Goal: Navigation & Orientation: Find specific page/section

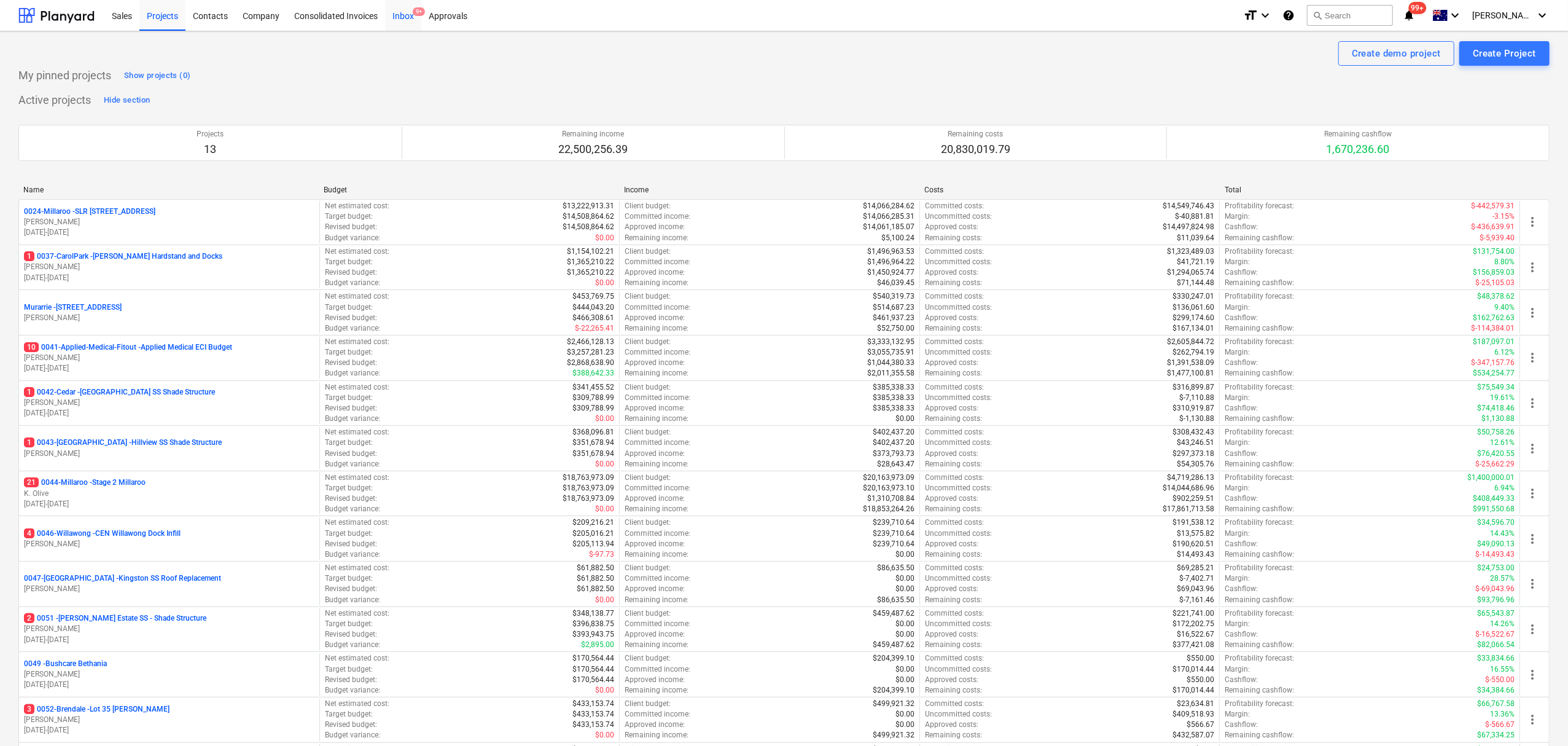
click at [416, 13] on span "9+" at bounding box center [419, 11] width 12 height 9
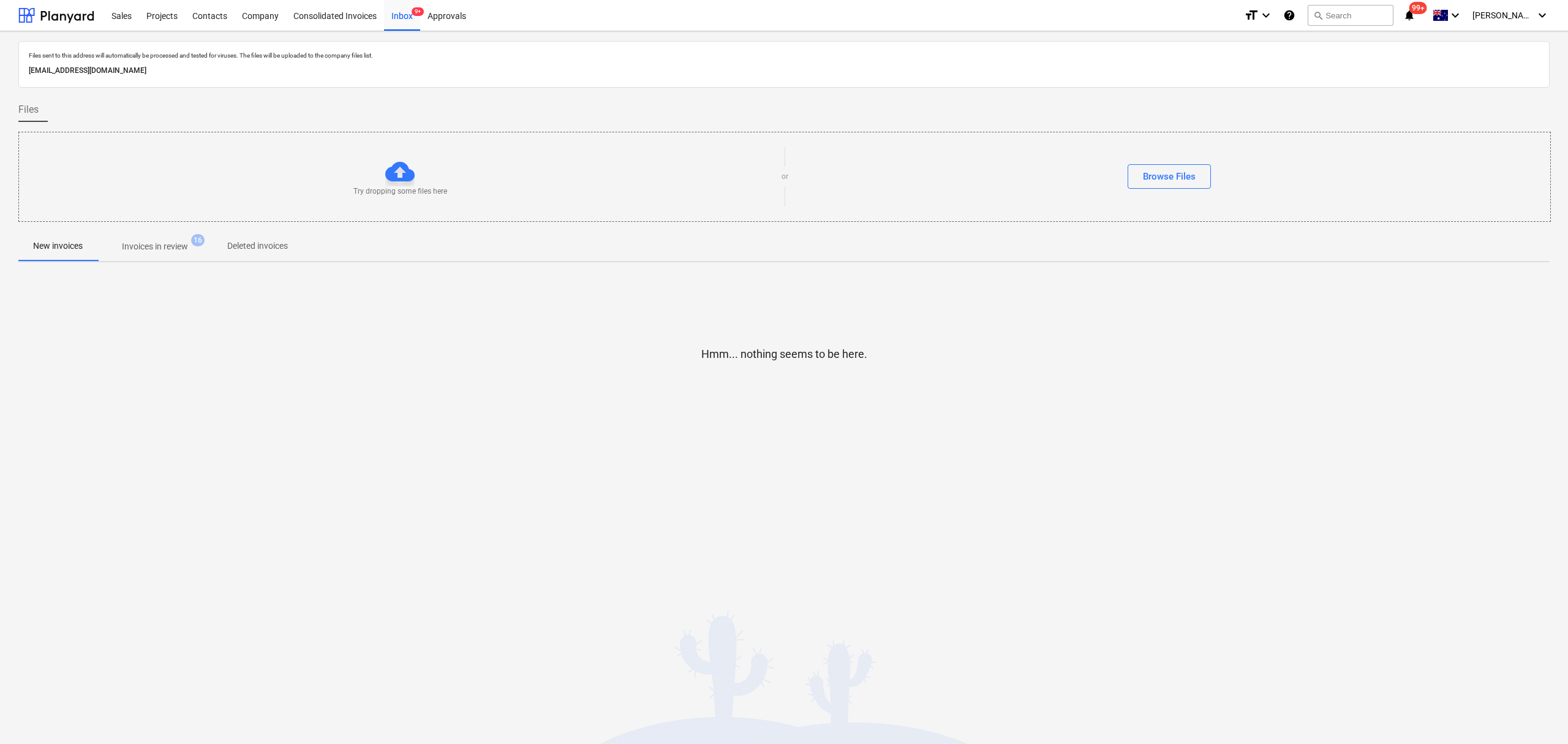
click at [165, 252] on p "Invoices in review" at bounding box center [155, 246] width 66 height 13
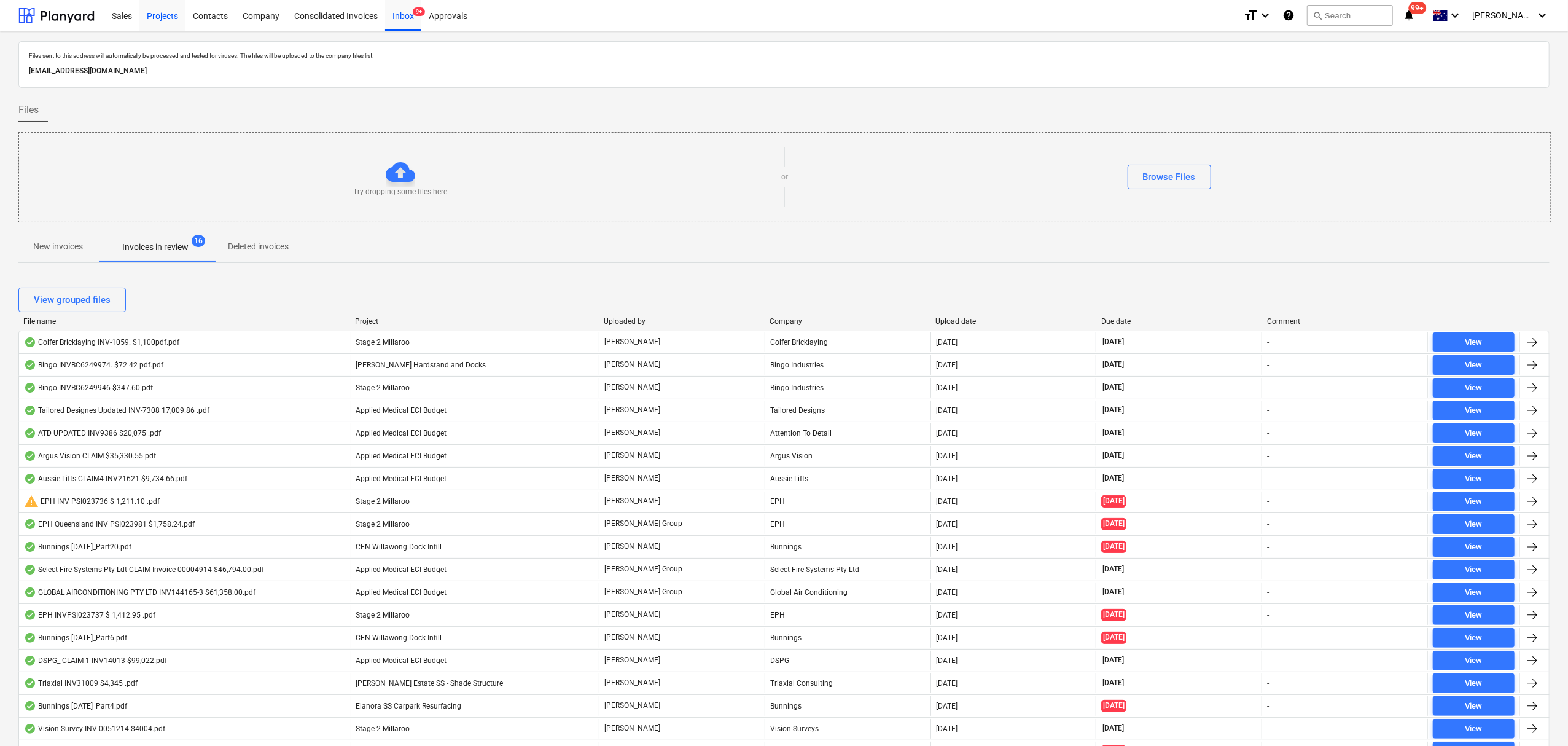
click at [163, 25] on div "Projects" at bounding box center [162, 15] width 46 height 31
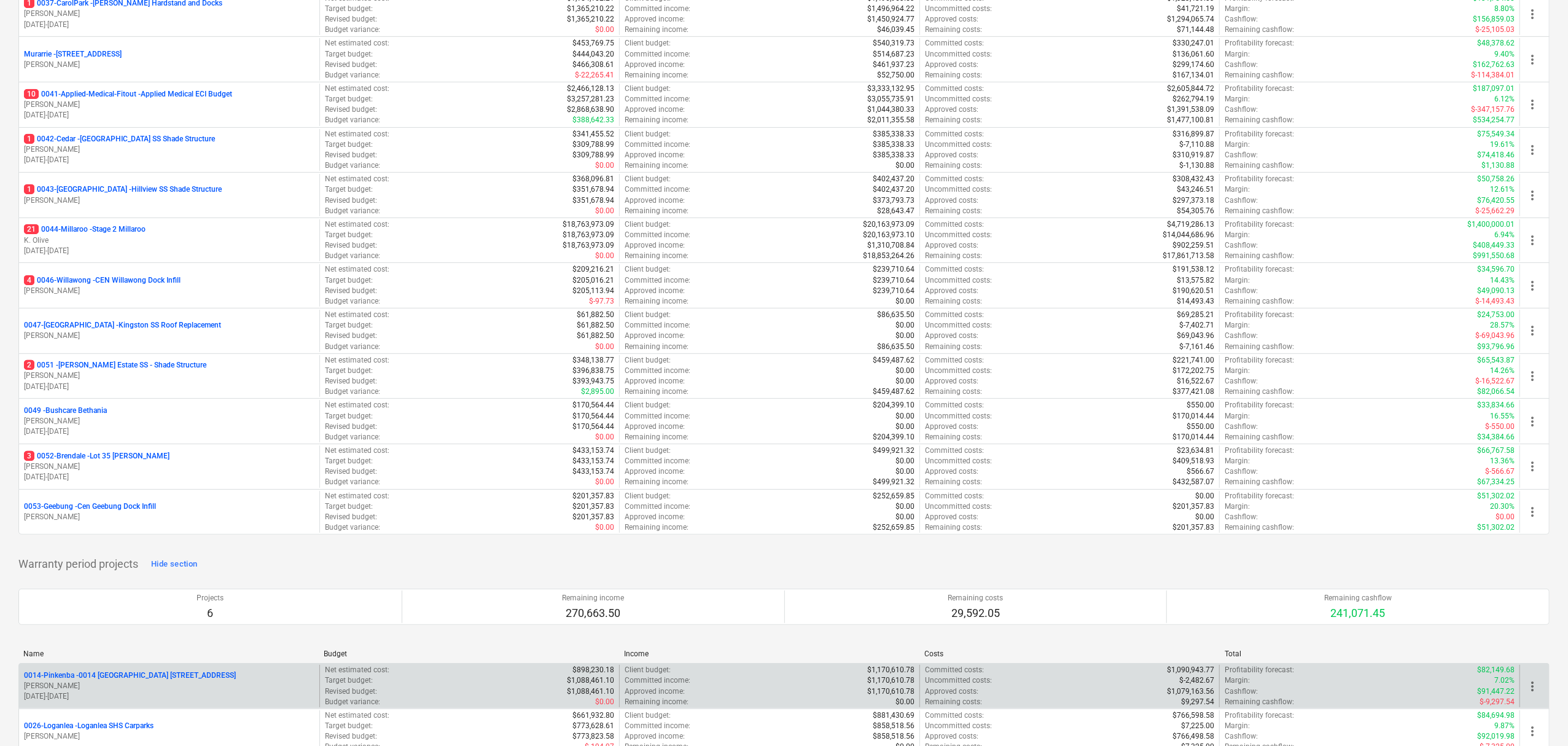
scroll to position [492, 0]
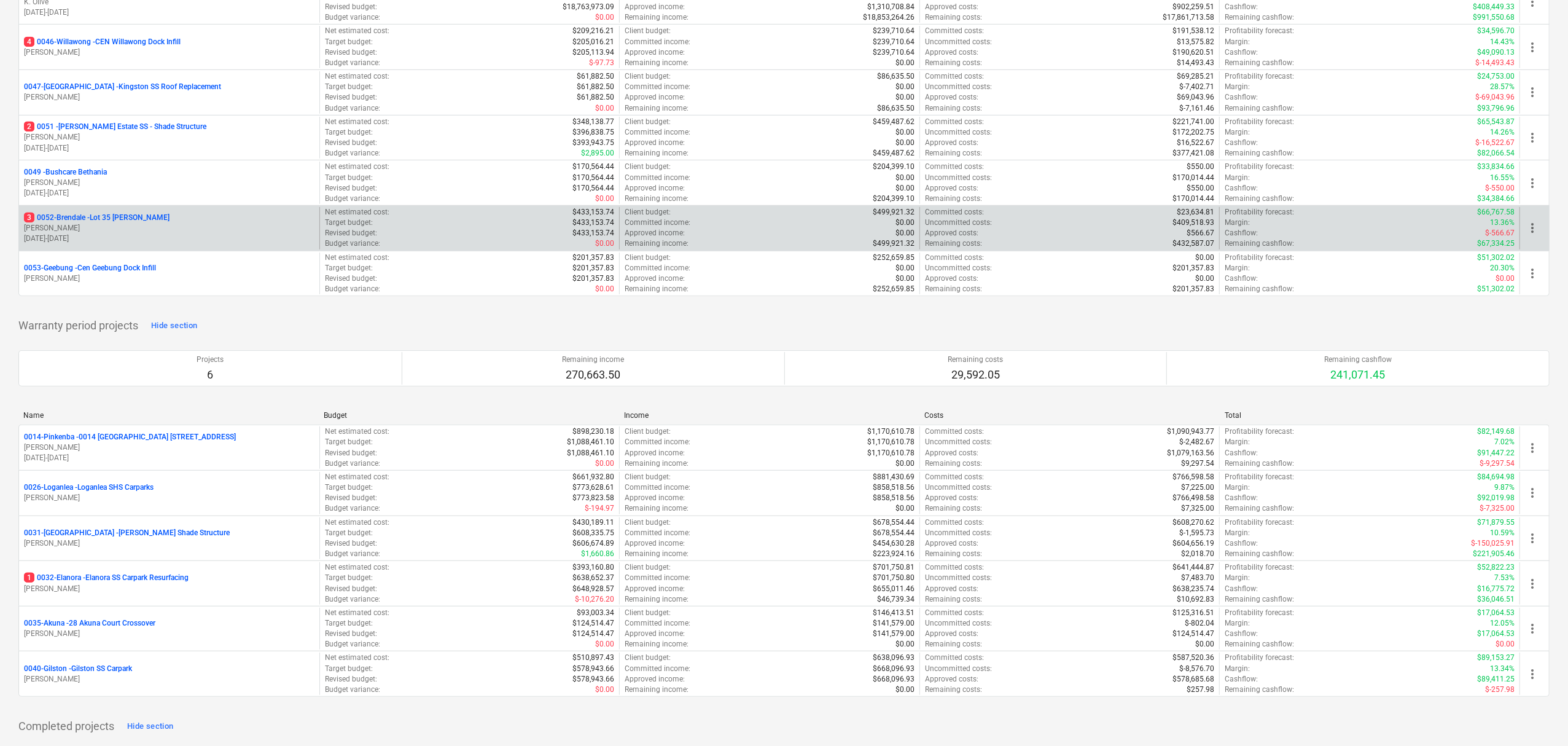
click at [77, 223] on p "3 0052-Brendale - Lot 35 [PERSON_NAME]" at bounding box center [97, 218] width 146 height 11
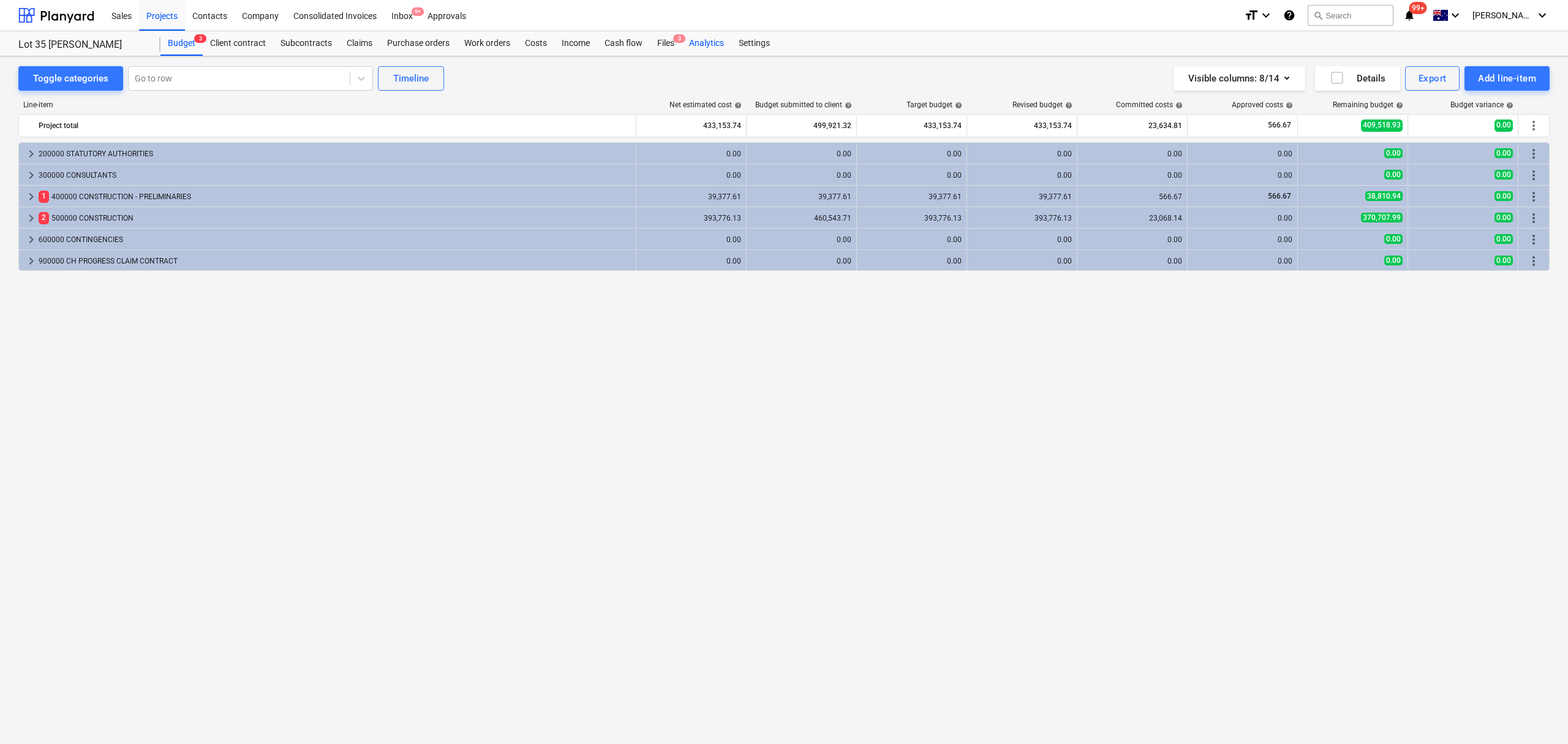
click at [689, 35] on div "Analytics" at bounding box center [707, 43] width 50 height 25
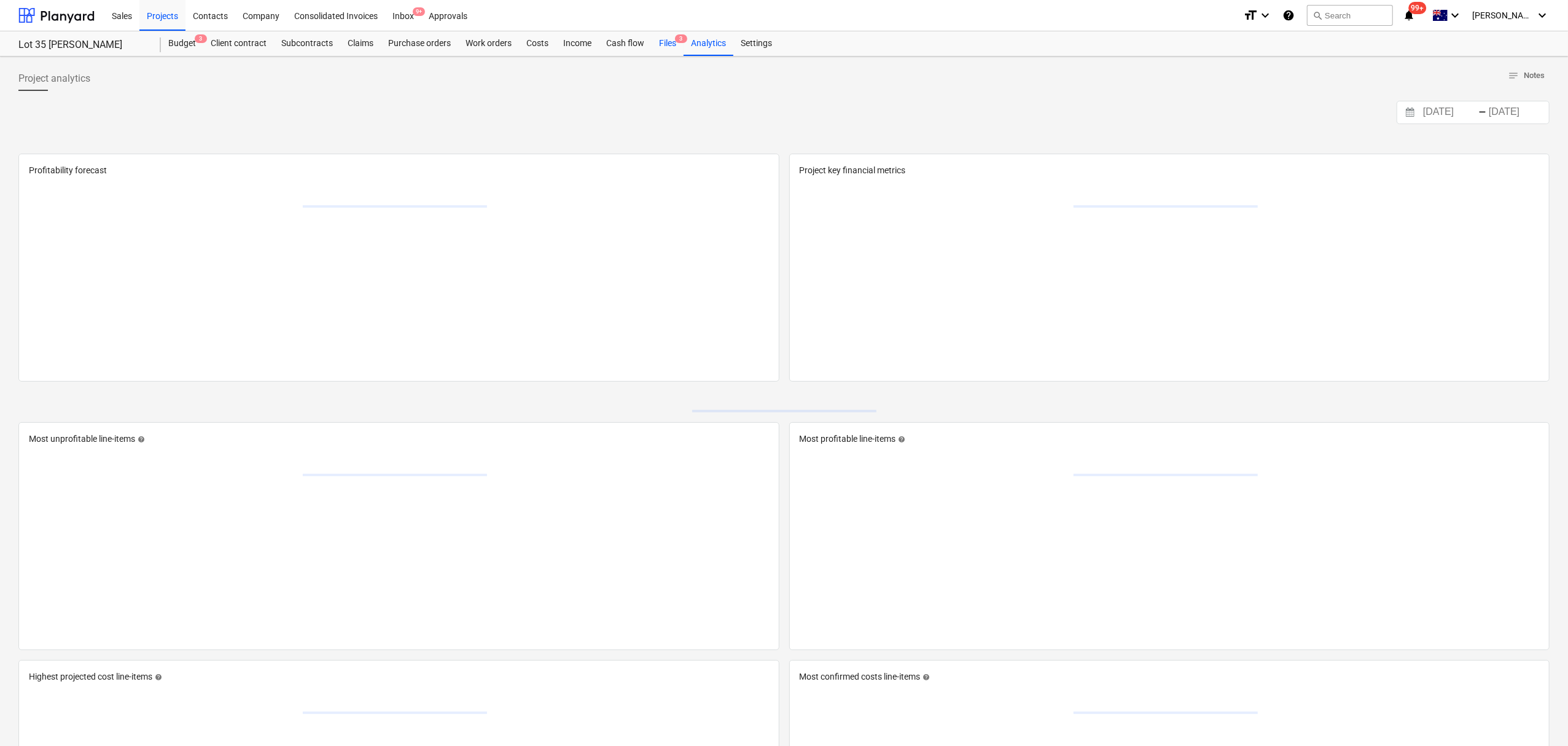
click at [676, 37] on span "3" at bounding box center [681, 39] width 12 height 9
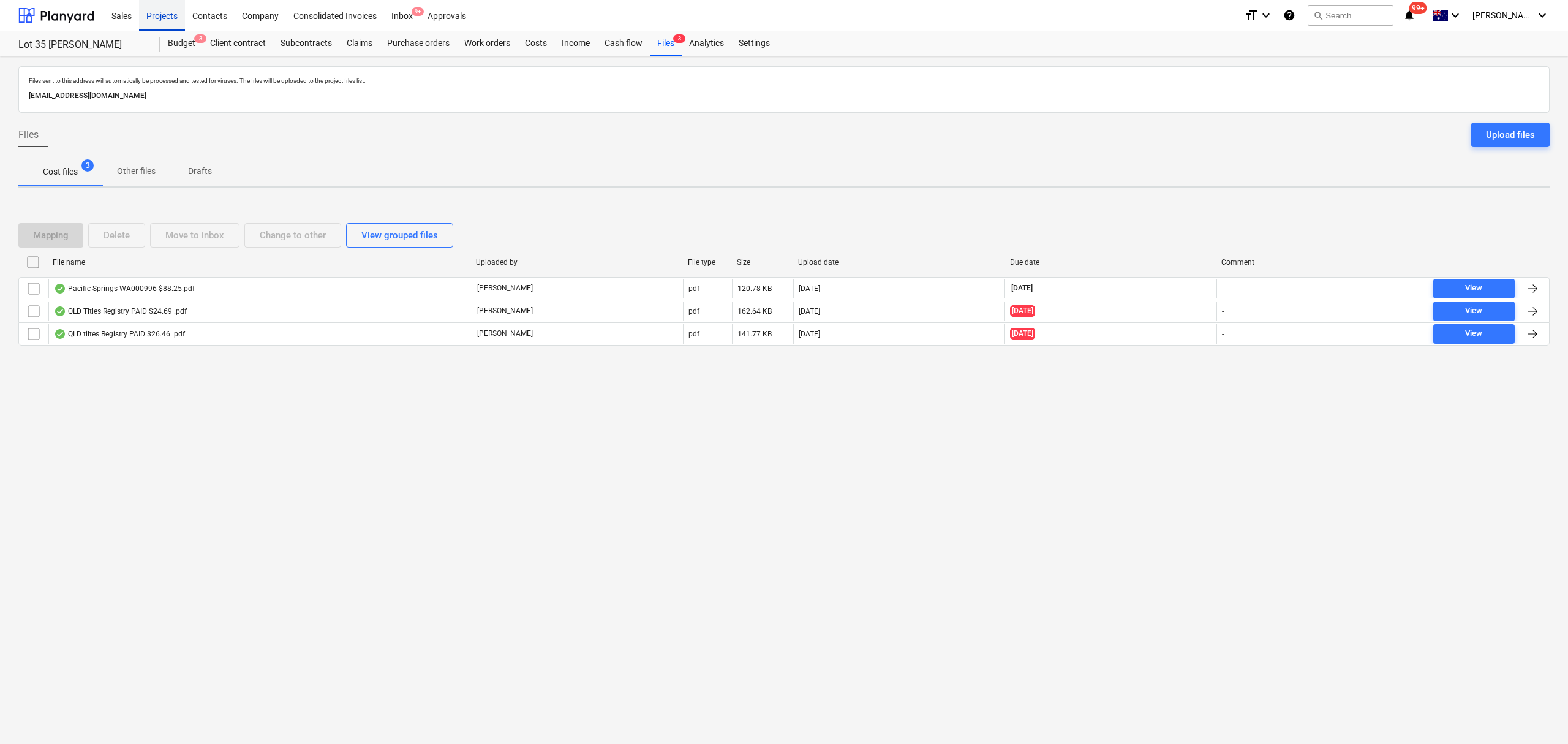
click at [167, 15] on div "Projects" at bounding box center [161, 15] width 46 height 31
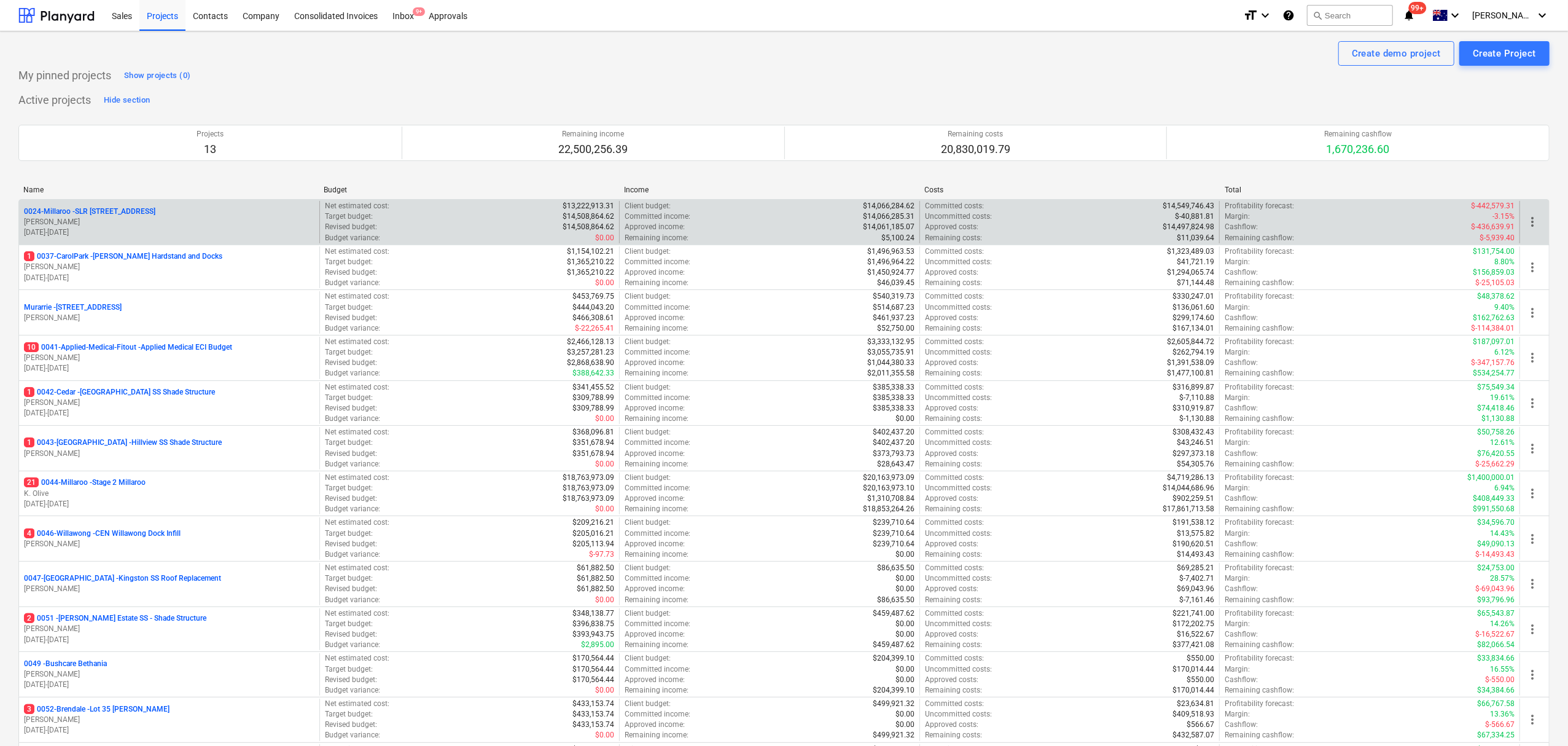
click at [116, 229] on p "[DATE] - [DATE]" at bounding box center [169, 232] width 290 height 11
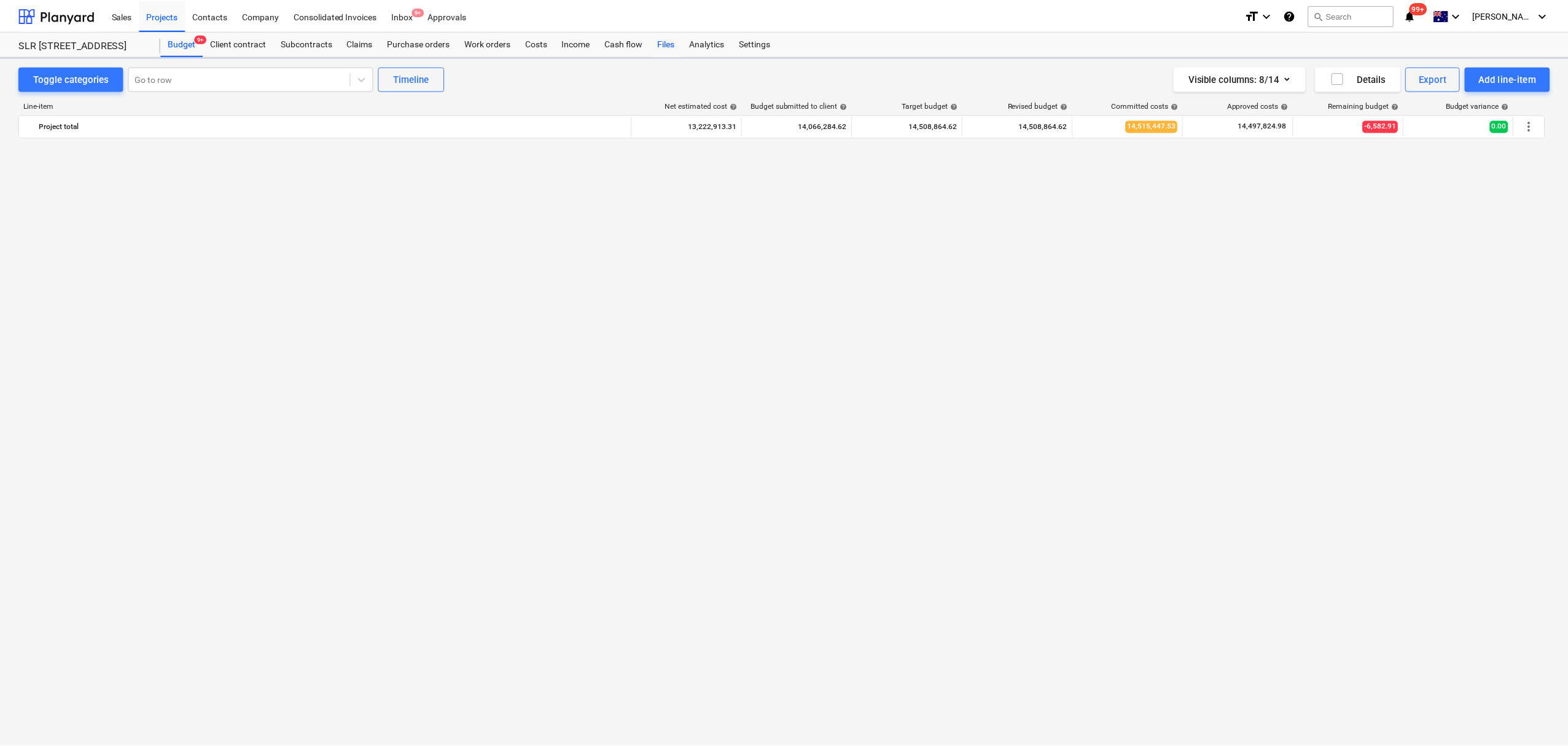
scroll to position [2621, 0]
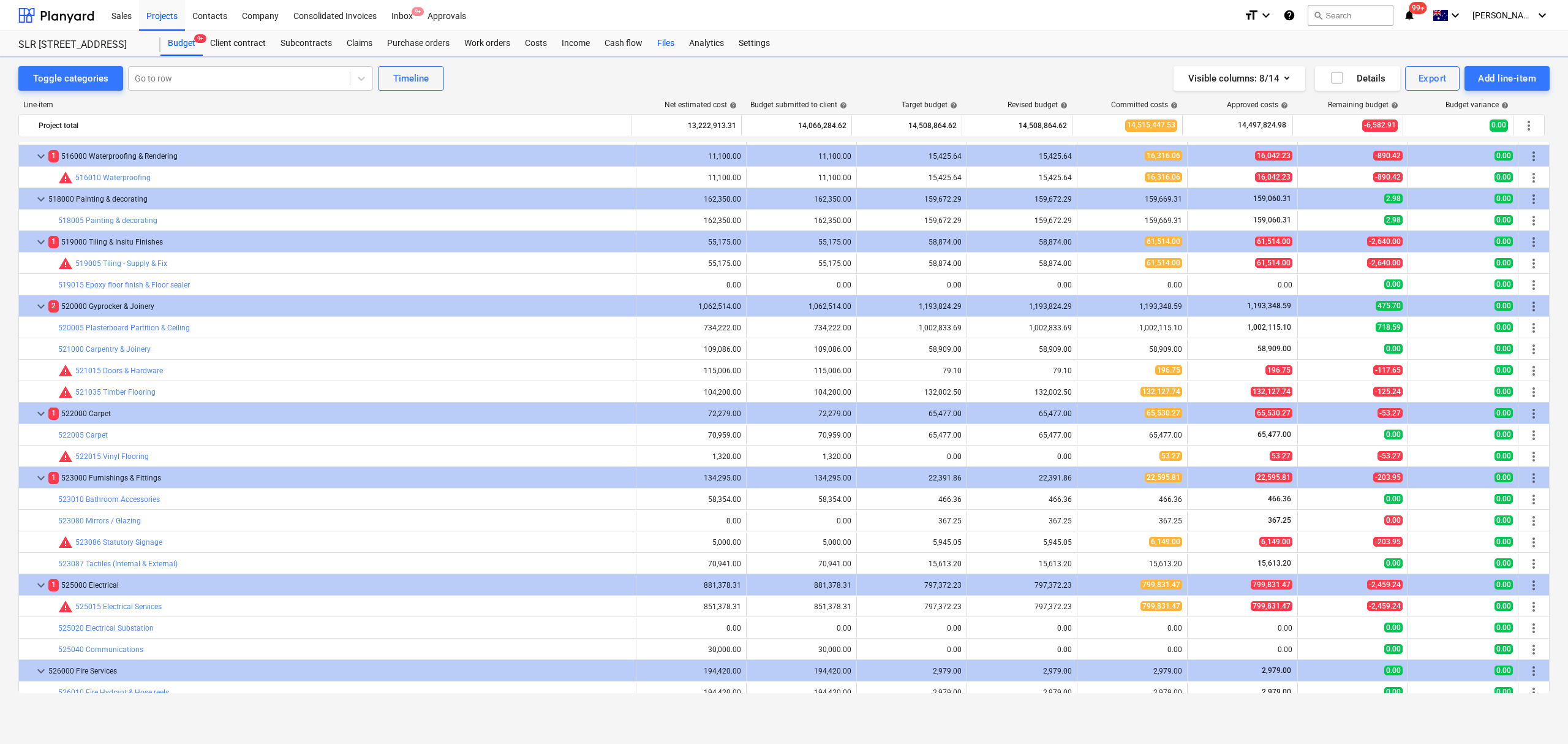
click at [680, 41] on div "Files" at bounding box center [666, 43] width 32 height 25
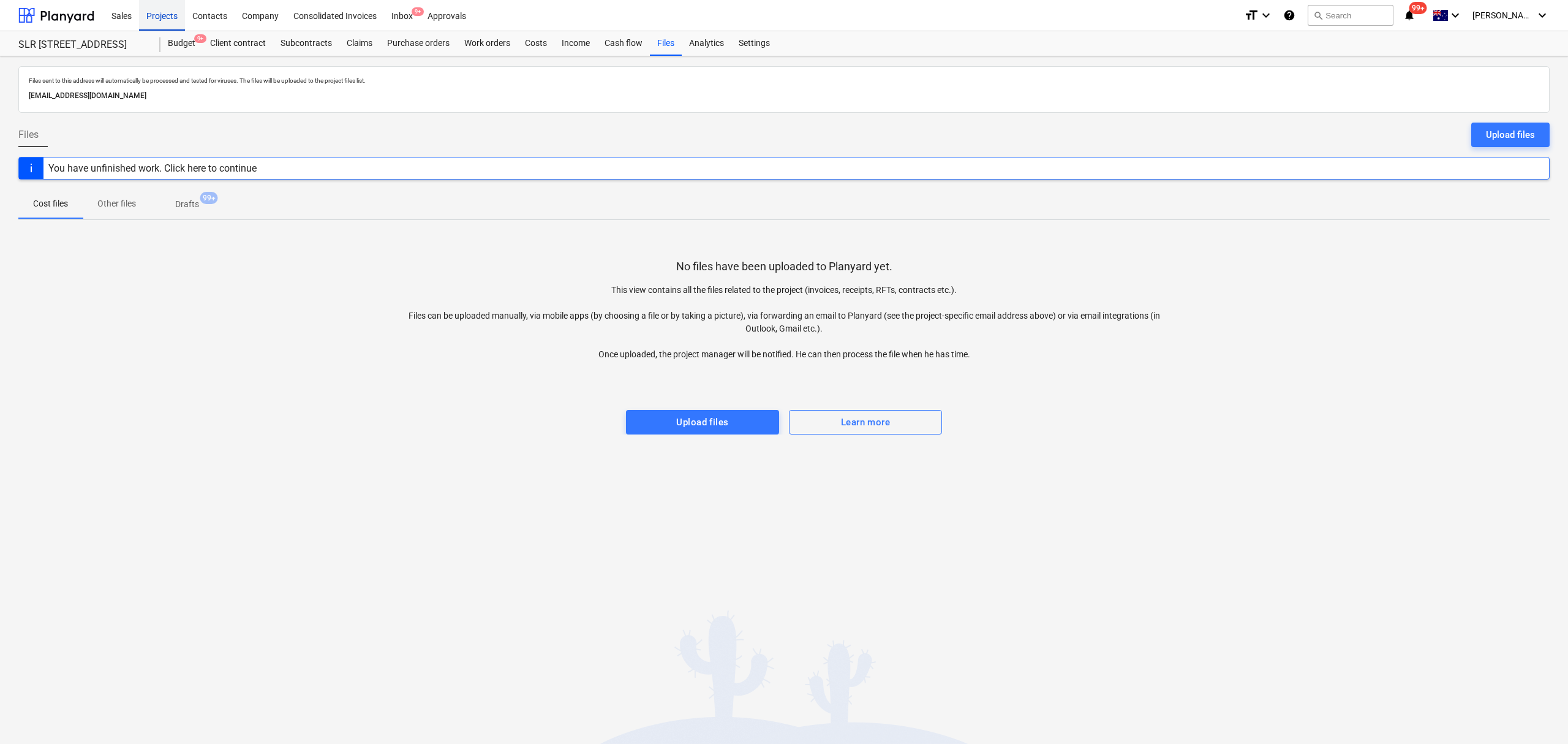
click at [161, 21] on div "Projects" at bounding box center [161, 15] width 46 height 31
